Goal: Browse casually

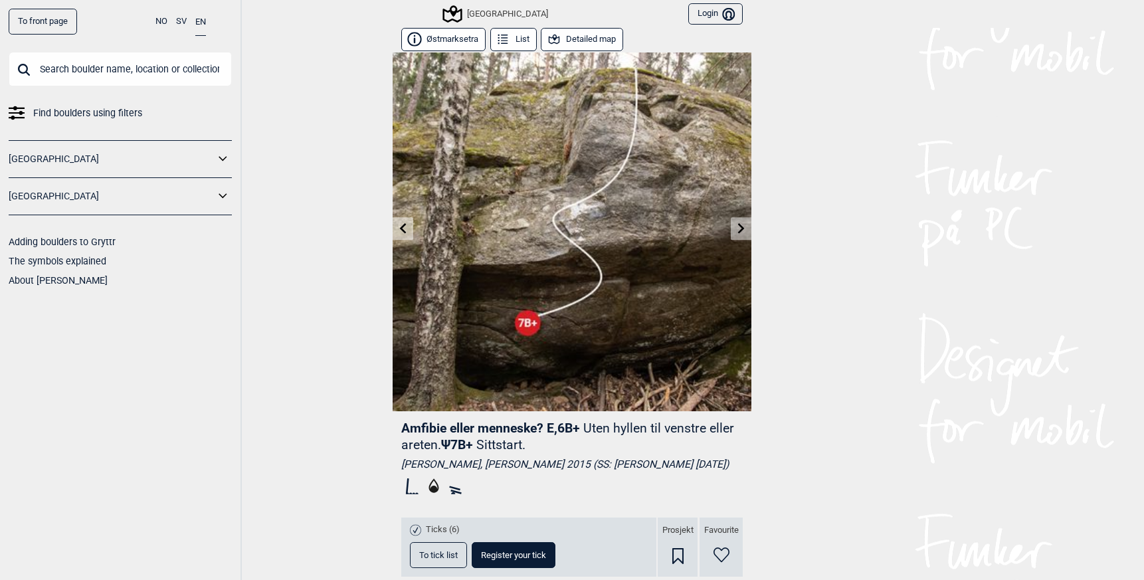
scroll to position [655, 0]
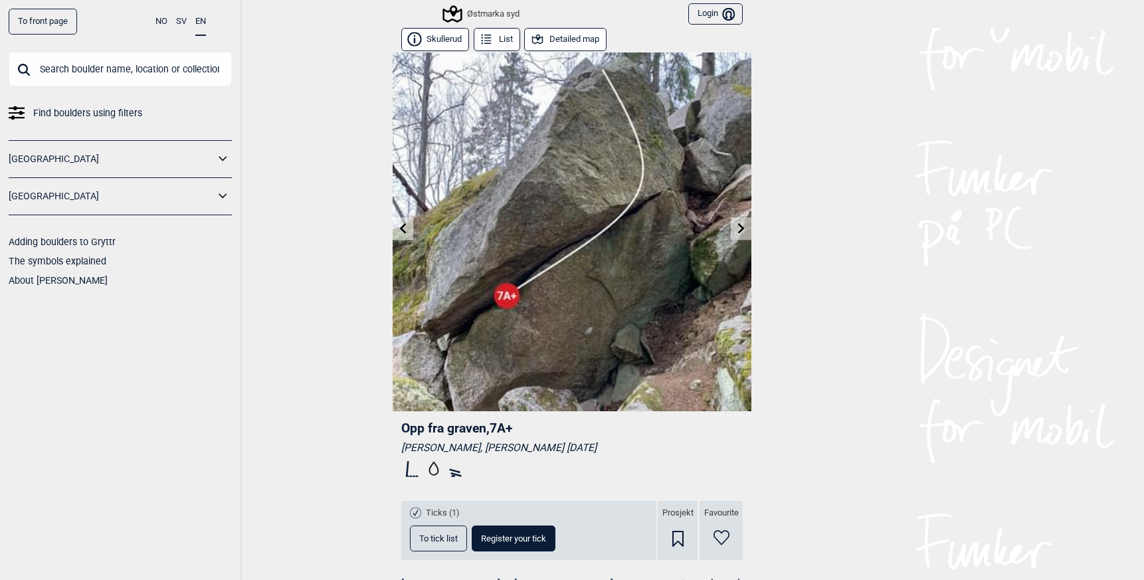
scroll to position [0, 217]
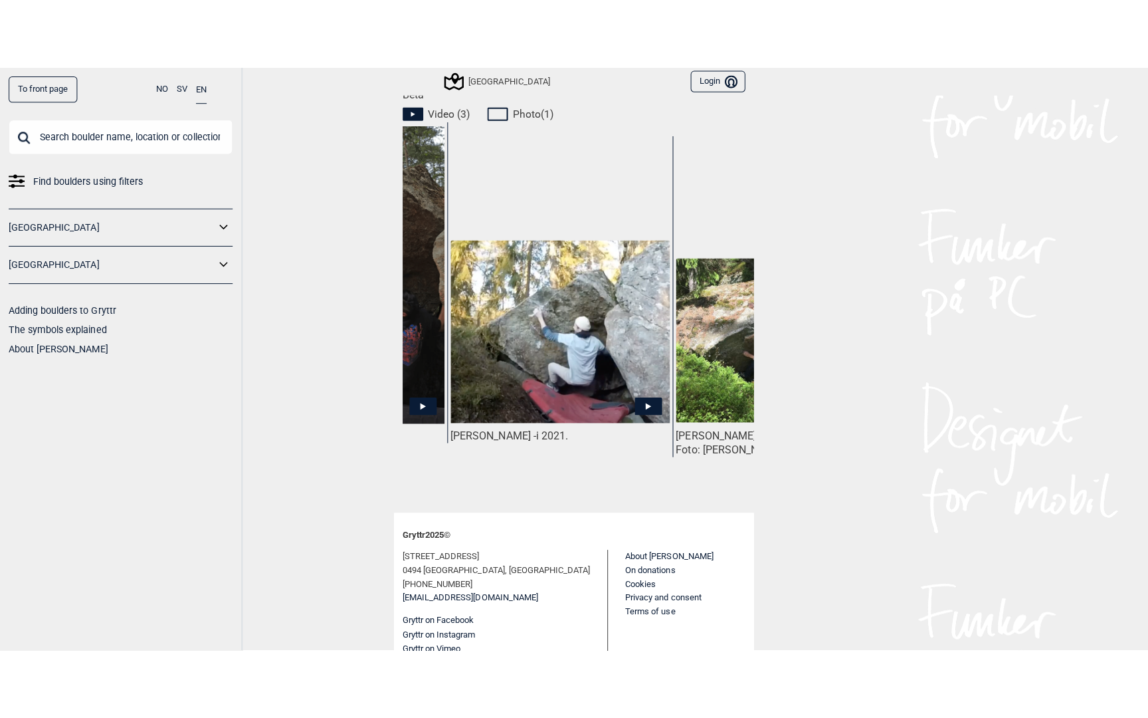
scroll to position [0, 419]
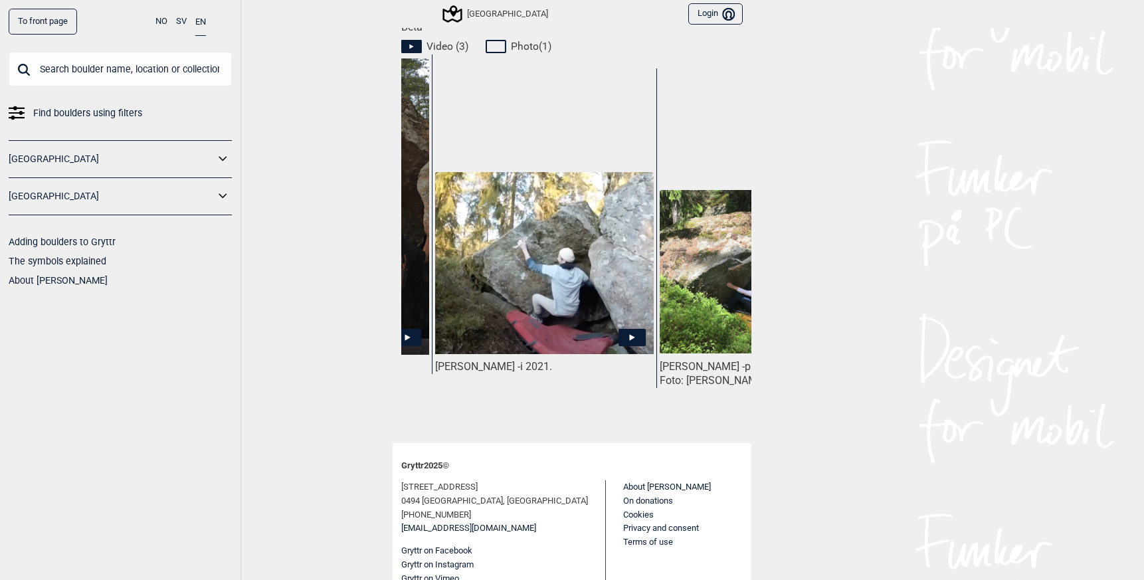
click at [552, 221] on img at bounding box center [544, 262] width 219 height 181
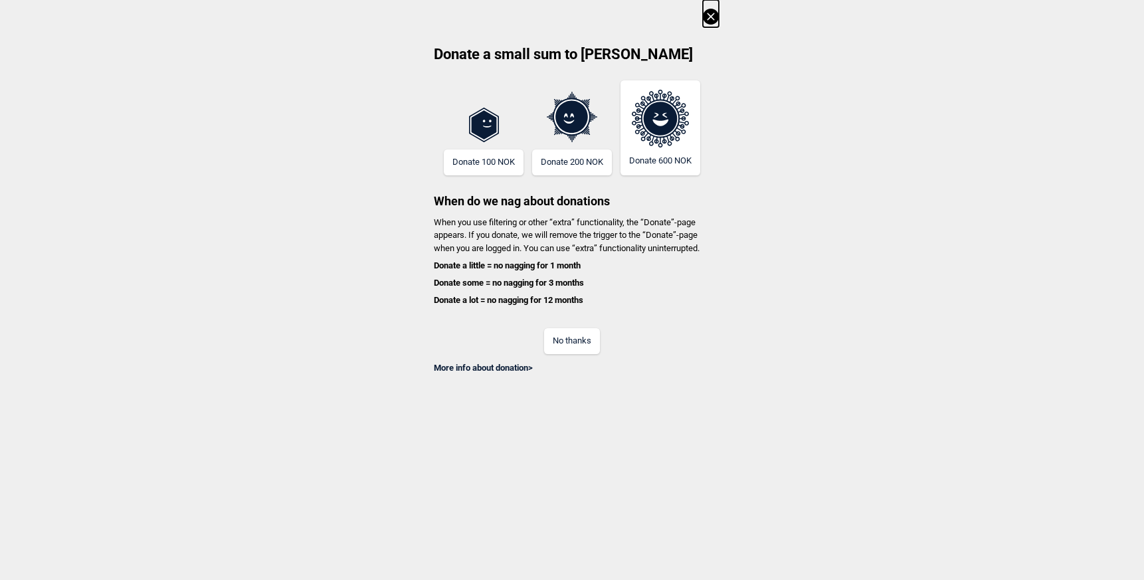
click at [573, 333] on button "No thanks" at bounding box center [572, 341] width 56 height 26
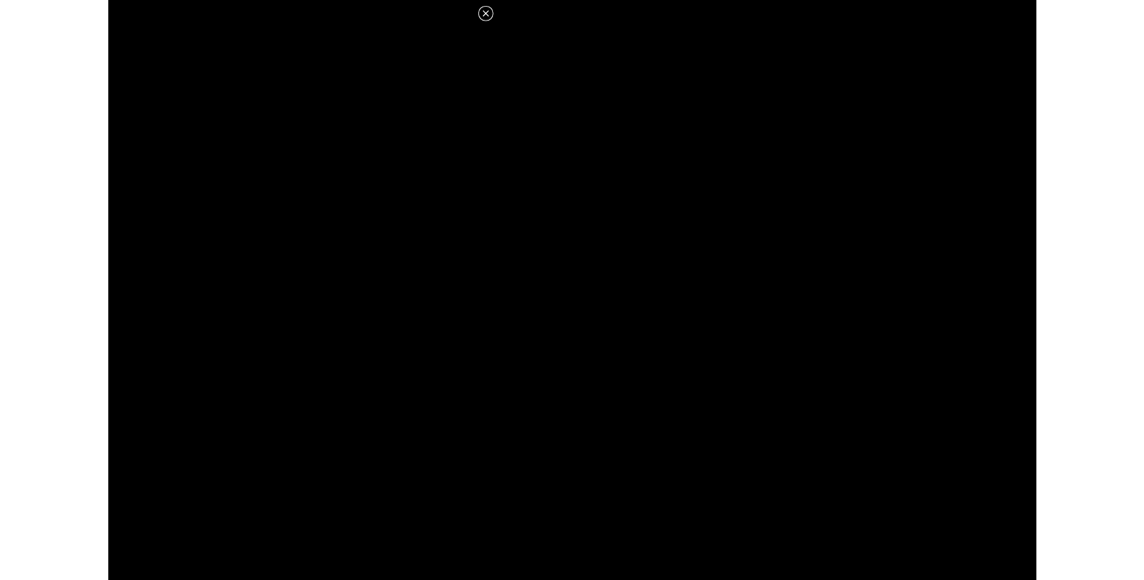
scroll to position [685, 0]
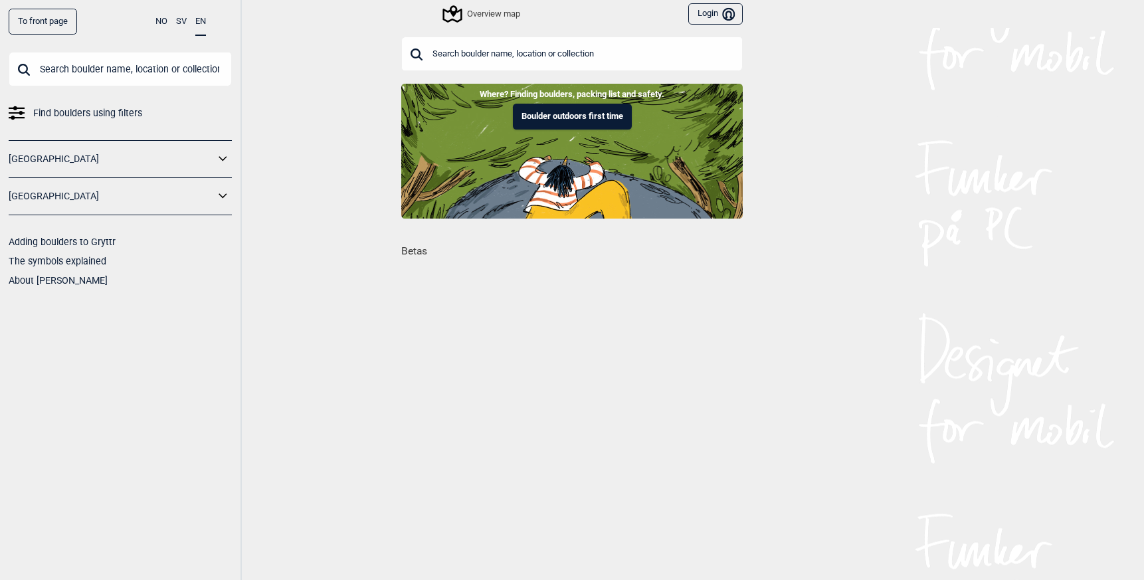
scroll to position [0, 1060]
